Goal: Task Accomplishment & Management: Manage account settings

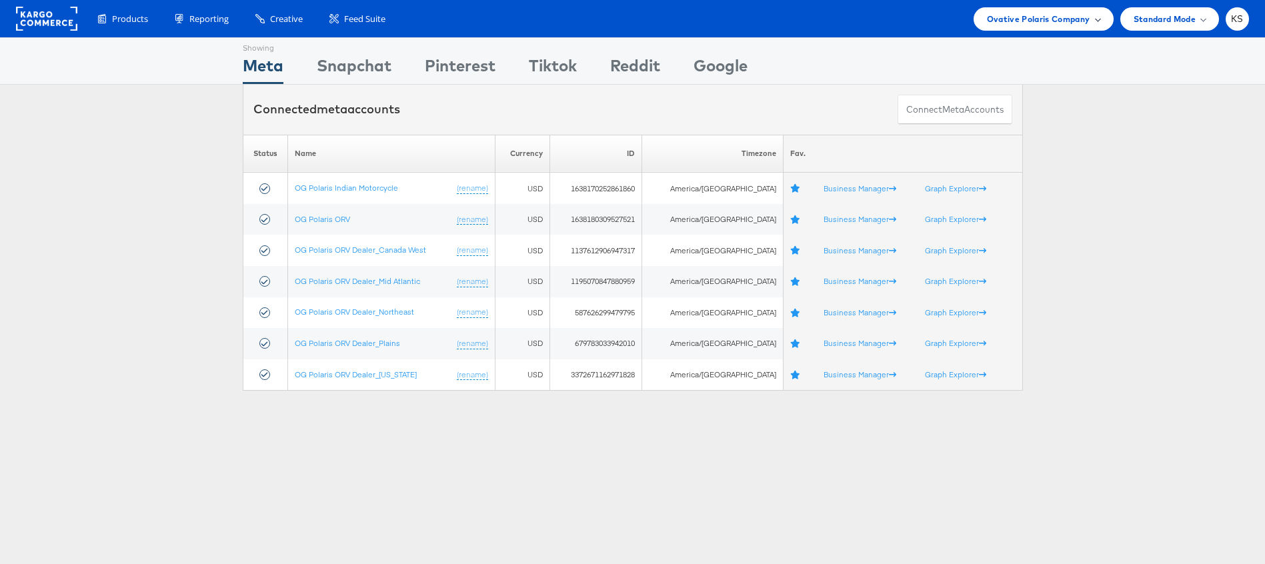
click at [1014, 23] on span "Ovative Polaris Company" at bounding box center [1038, 19] width 103 height 14
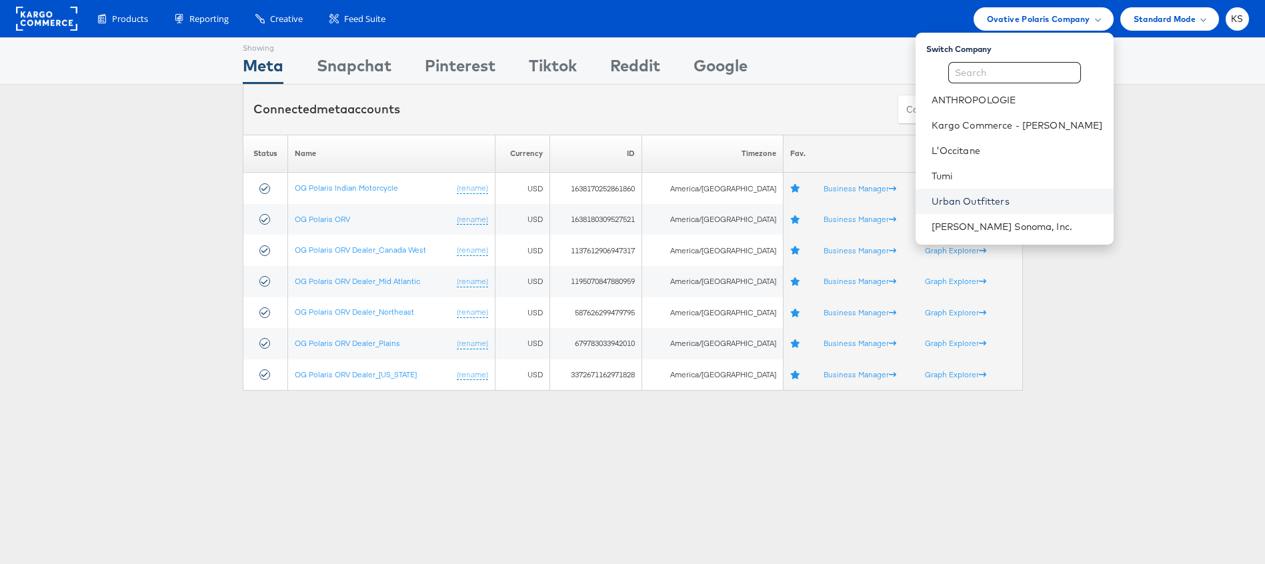
click at [988, 197] on link "Urban Outfitters" at bounding box center [1016, 201] width 171 height 13
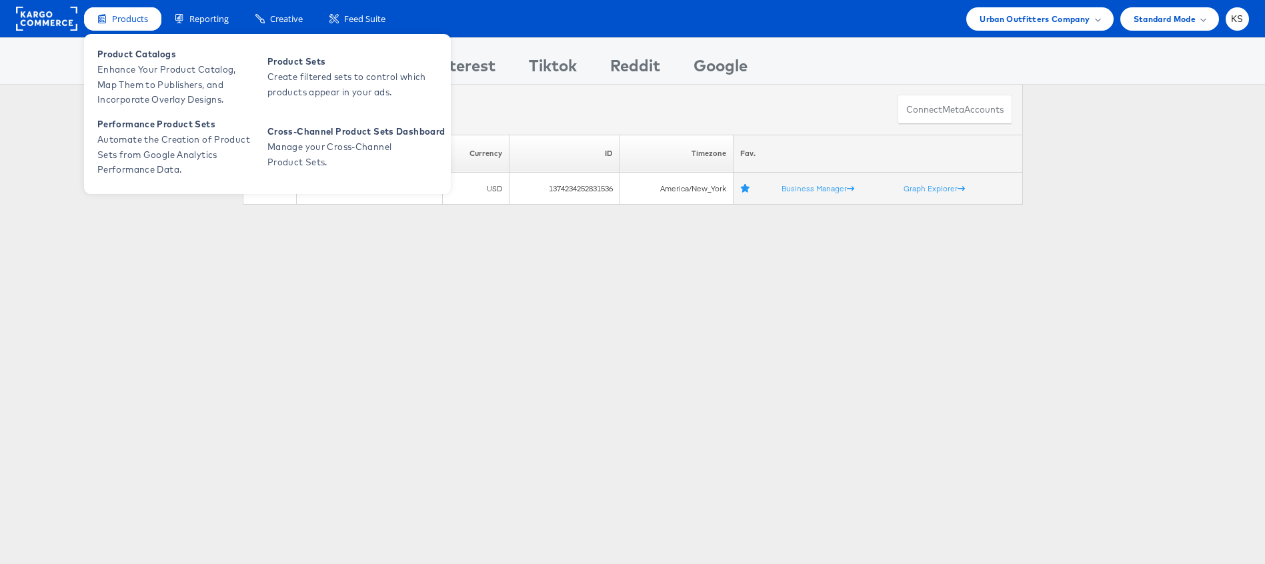
click at [128, 13] on span "Products" at bounding box center [130, 19] width 36 height 13
click at [139, 75] on span "Enhance Your Product Catalog, Map Them to Publishers, and Incorporate Overlay D…" at bounding box center [177, 84] width 160 height 45
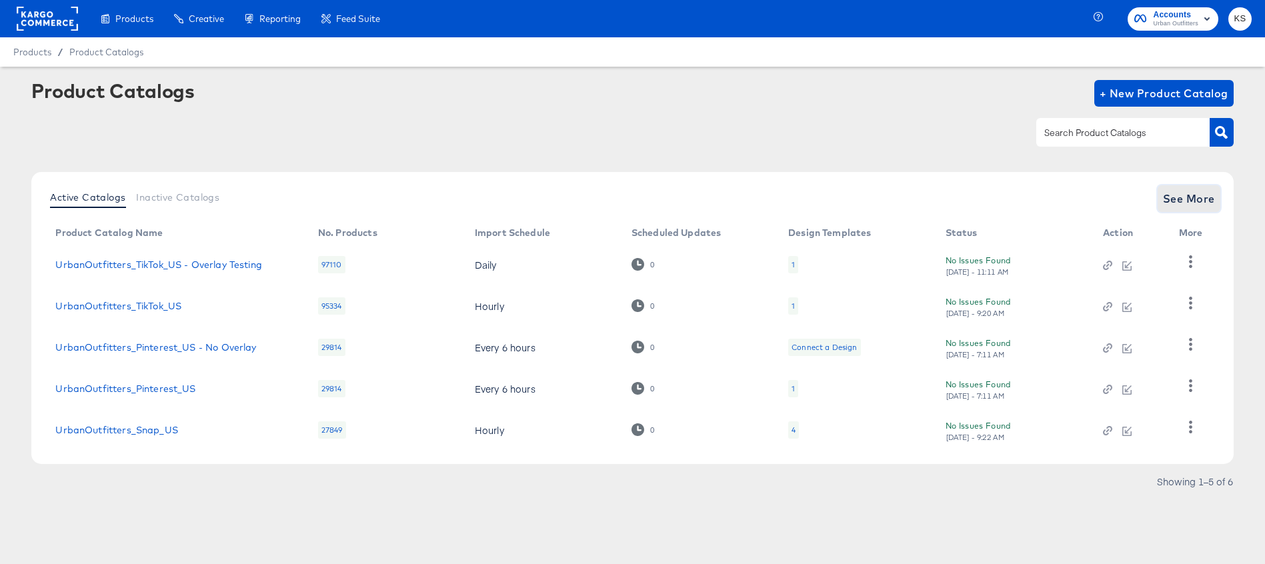
click at [1181, 197] on span "See More" at bounding box center [1189, 198] width 52 height 19
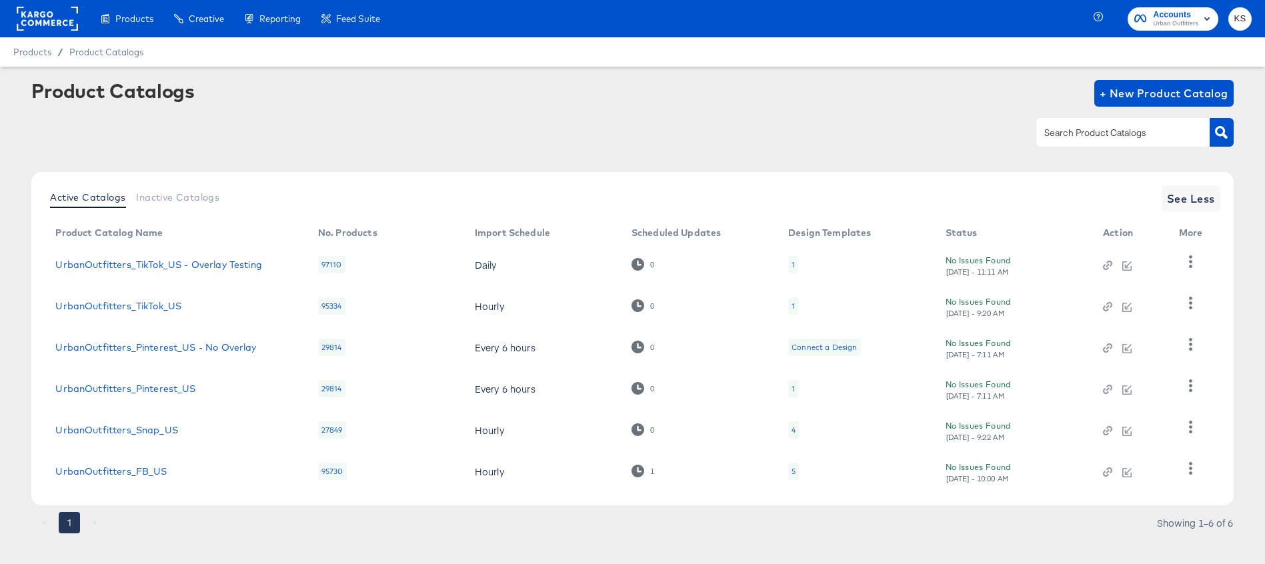
scroll to position [16, 0]
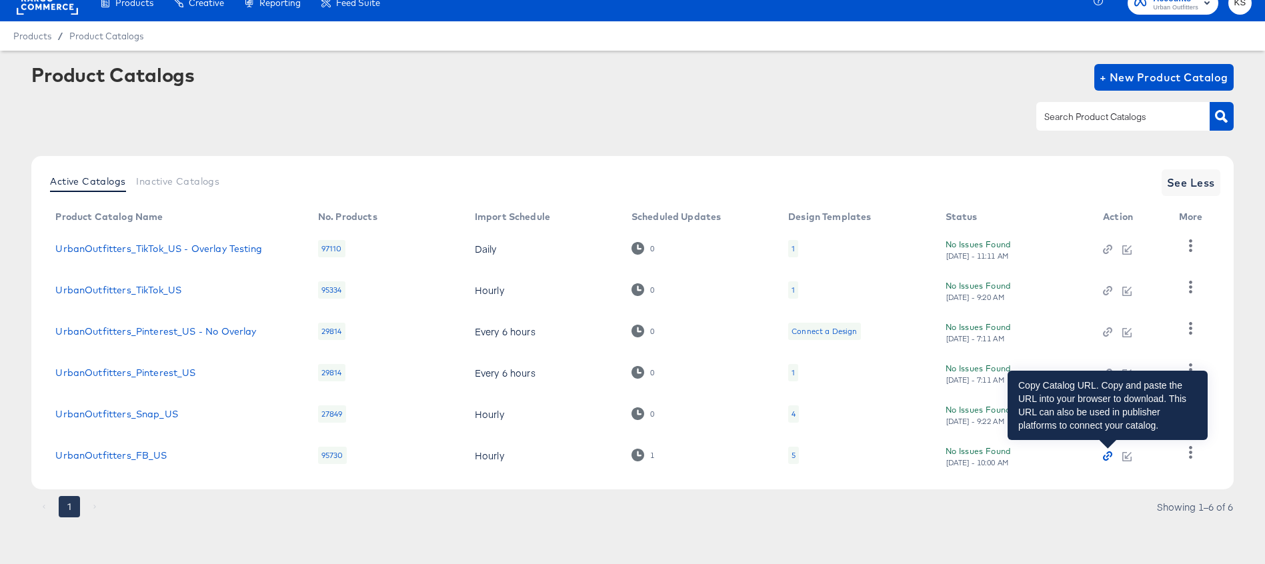
click at [1105, 455] on icon "button" at bounding box center [1107, 455] width 9 height 9
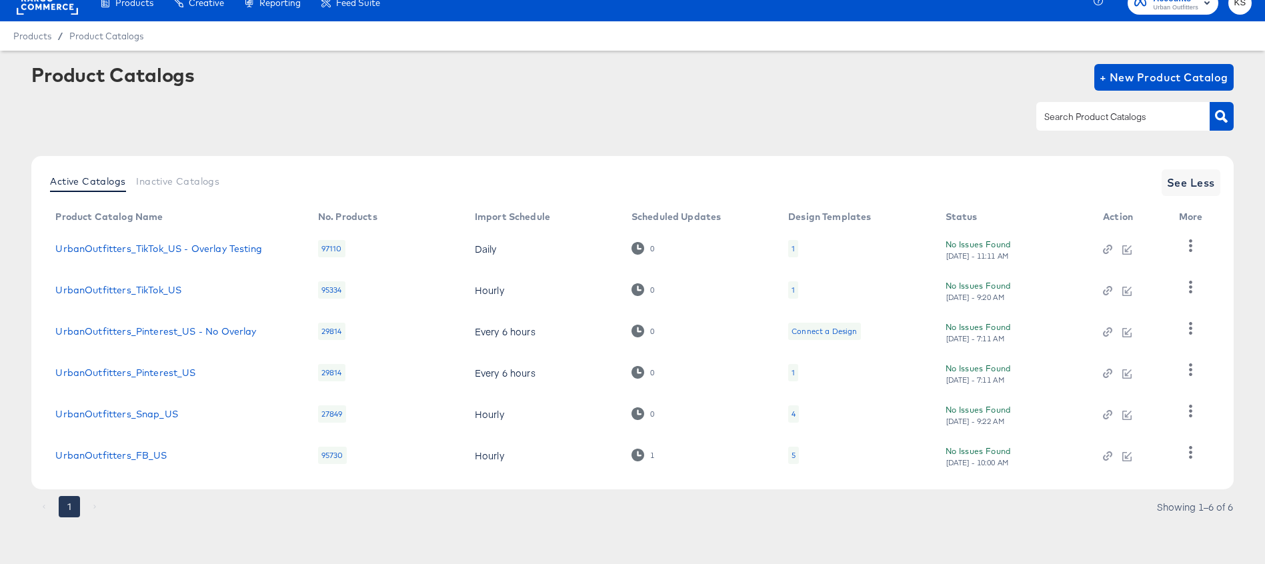
scroll to position [0, 0]
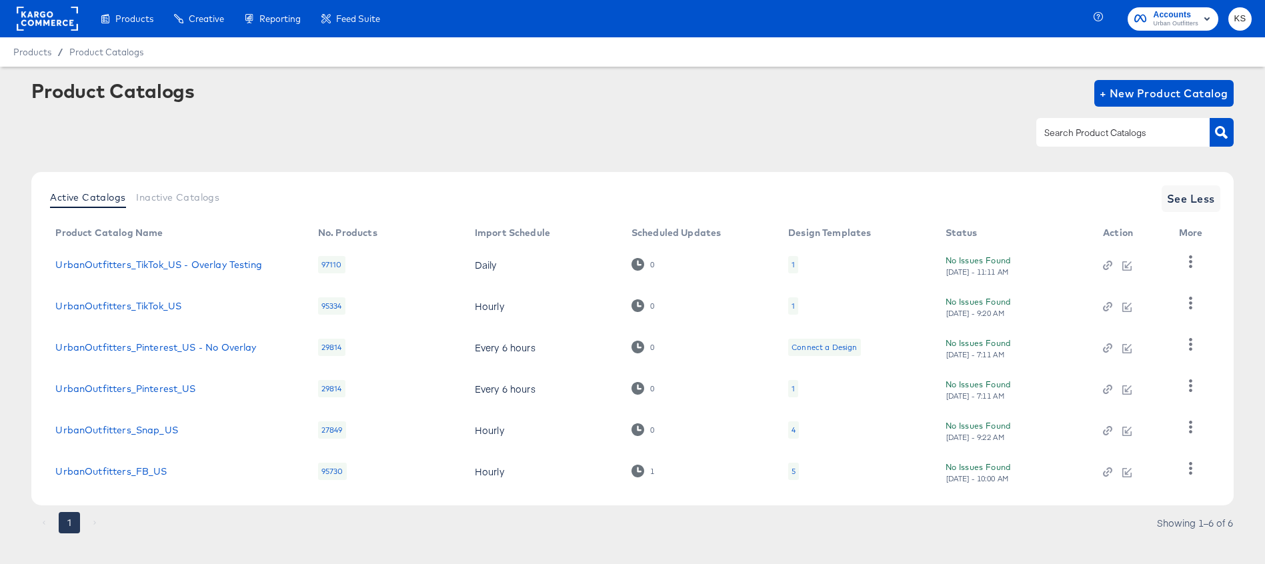
click at [1182, 17] on span "Accounts" at bounding box center [1175, 15] width 45 height 14
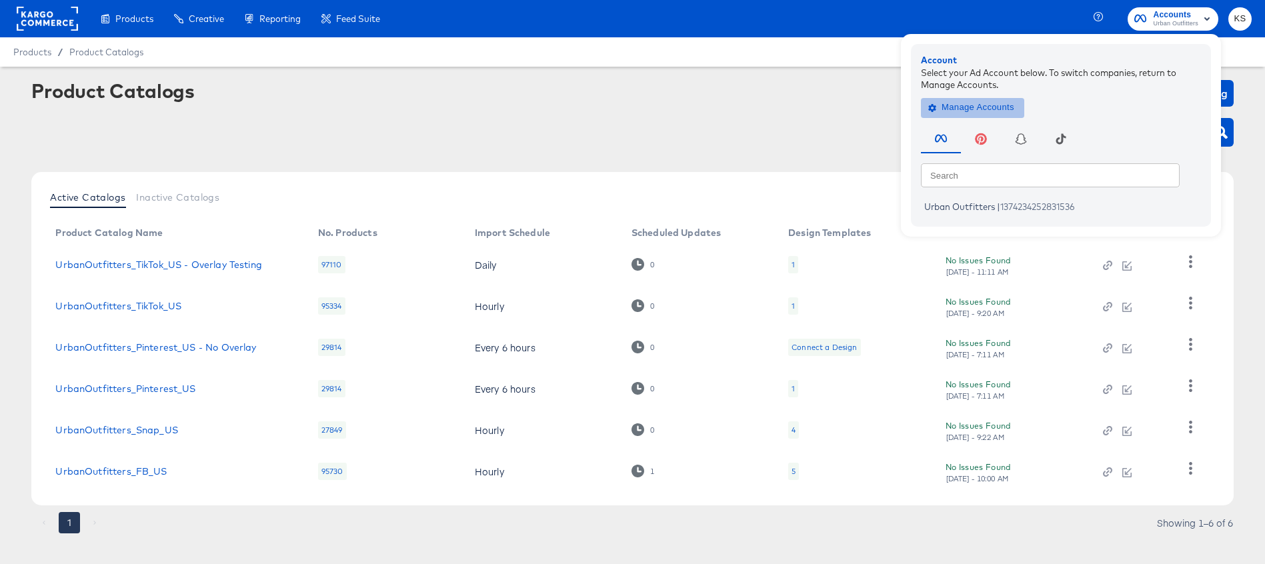
click at [999, 105] on span "Manage Accounts" at bounding box center [972, 107] width 83 height 15
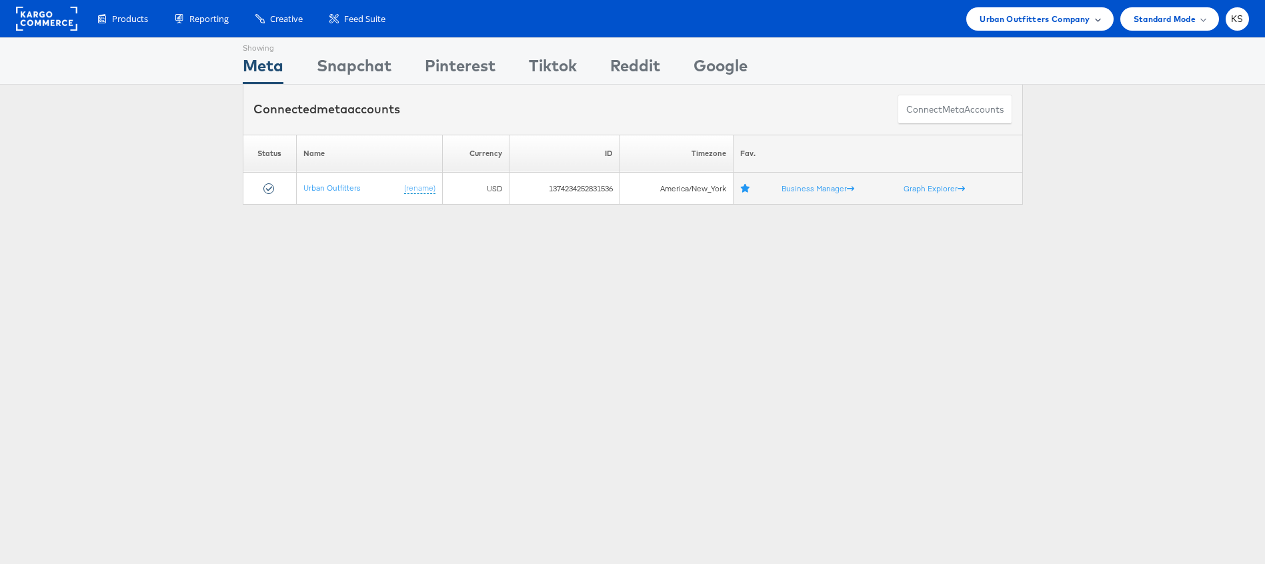
click at [992, 13] on span "Urban Outfitters Company" at bounding box center [1034, 19] width 110 height 14
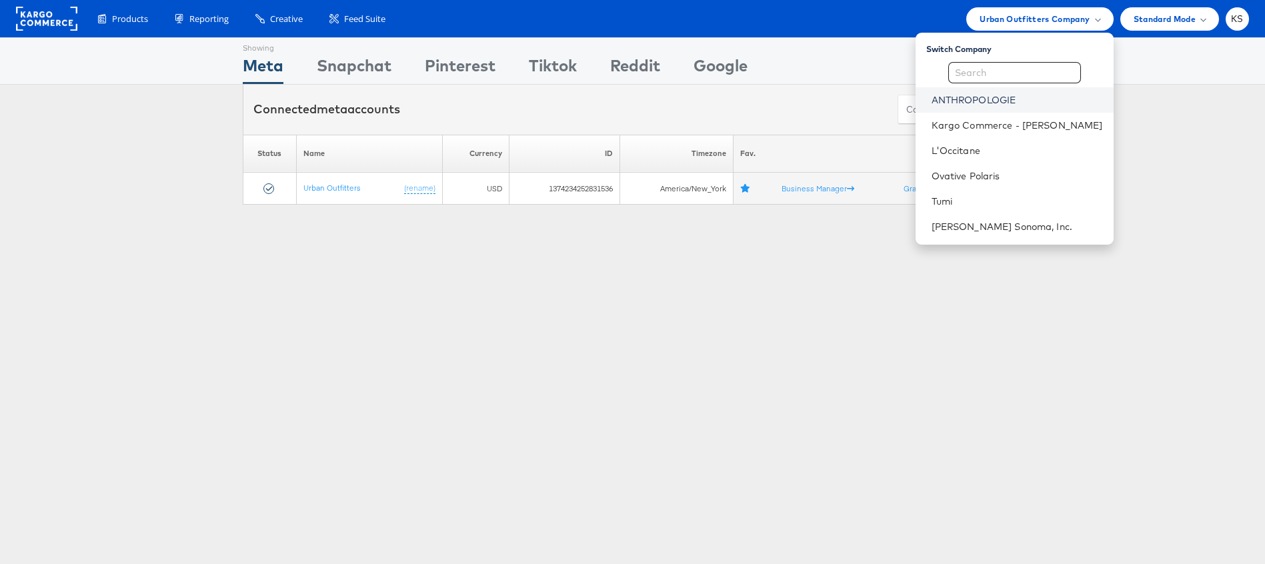
click at [969, 99] on link "ANTHROPOLOGIE" at bounding box center [1016, 99] width 171 height 13
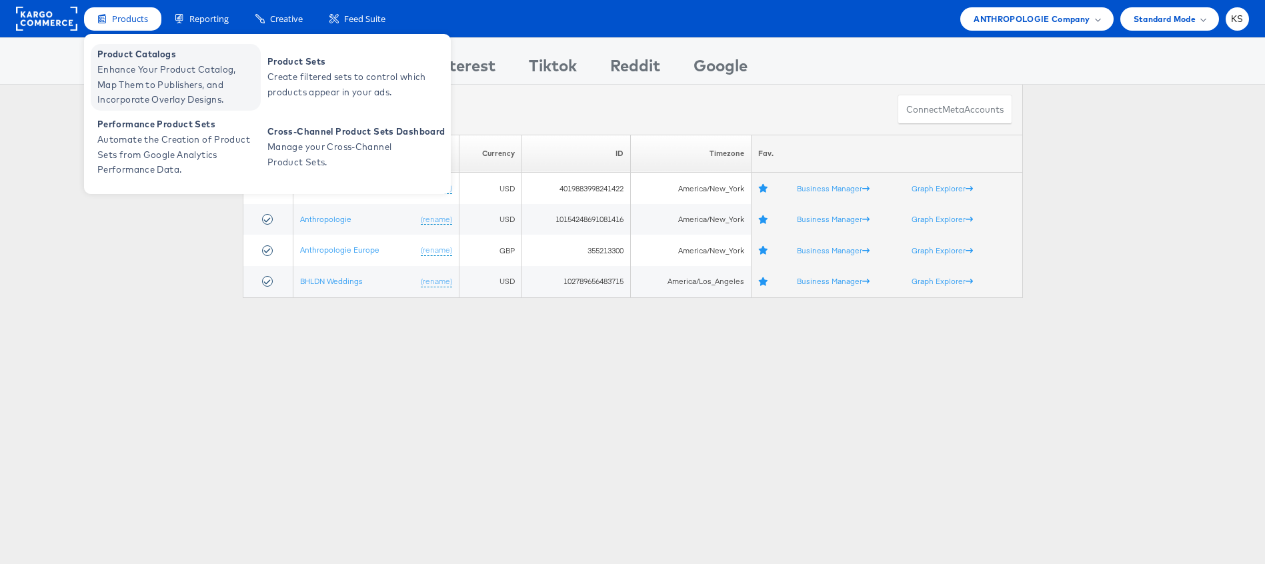
click at [132, 65] on span "Enhance Your Product Catalog, Map Them to Publishers, and Incorporate Overlay D…" at bounding box center [177, 84] width 160 height 45
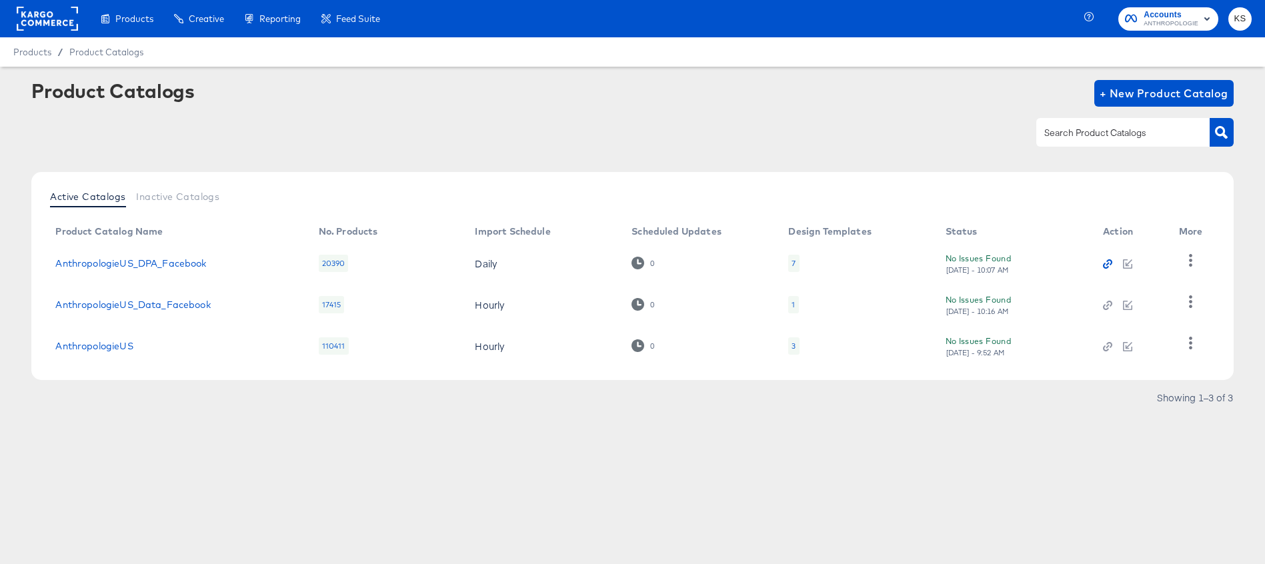
click at [1105, 263] on icon "button" at bounding box center [1107, 263] width 9 height 9
